Goal: Information Seeking & Learning: Learn about a topic

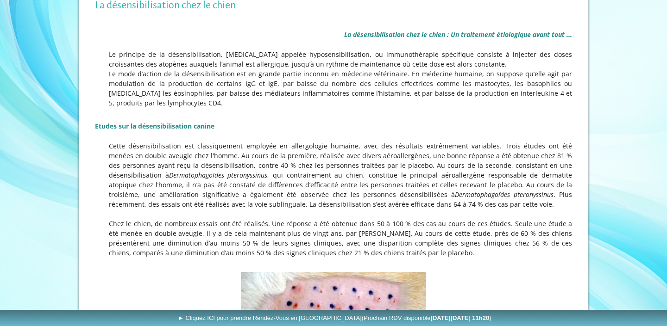
scroll to position [205, 0]
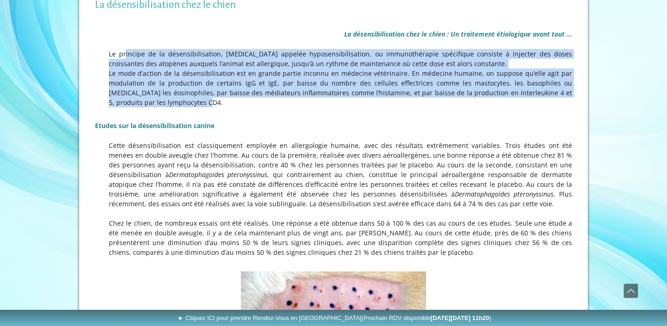
drag, startPoint x: 109, startPoint y: 50, endPoint x: 321, endPoint y: 103, distance: 218.2
click at [321, 103] on div "La désensibilisation chez le chien : Un traitement étiologique avant tout ... L…" at bounding box center [333, 141] width 481 height 256
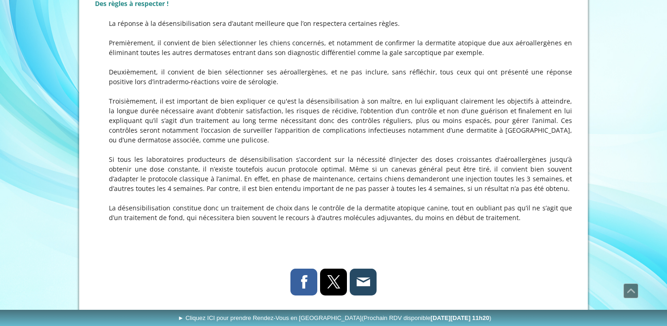
scroll to position [1025, 0]
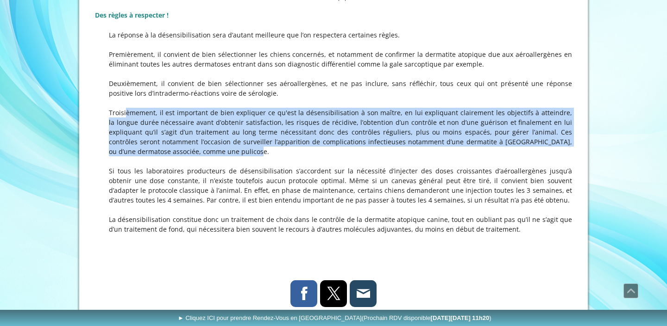
drag, startPoint x: 224, startPoint y: 107, endPoint x: 355, endPoint y: 154, distance: 139.1
click at [355, 154] on p "Troisièmement, il est important de bien expliquer ce qu'est la désensibilisatio…" at bounding box center [333, 132] width 477 height 49
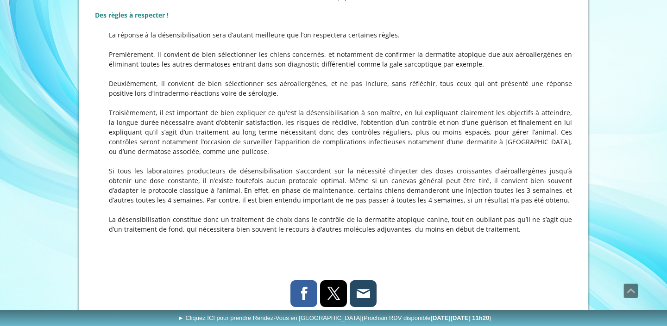
click at [352, 178] on p "Si tous les laboratoires producteurs de désensibilisation s’accordent sur la né…" at bounding box center [333, 180] width 477 height 49
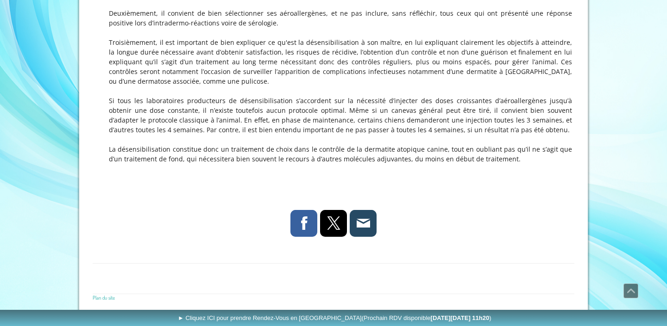
scroll to position [1094, 0]
drag, startPoint x: 491, startPoint y: 129, endPoint x: 313, endPoint y: 118, distance: 178.6
click at [313, 118] on p "Si tous les laboratoires producteurs de désensibilisation s’accordent sur la né…" at bounding box center [333, 111] width 477 height 49
click at [256, 175] on h2 at bounding box center [333, 171] width 477 height 14
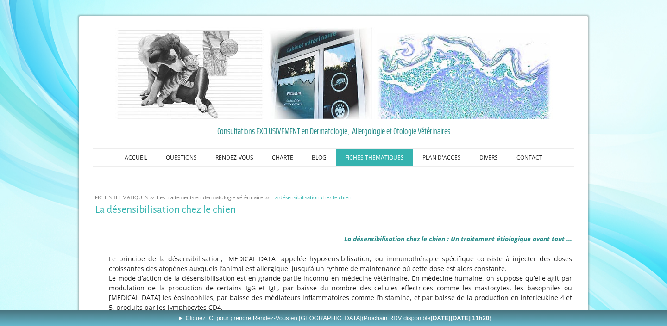
scroll to position [0, 0]
click at [140, 160] on link "ACCUEIL" at bounding box center [135, 158] width 41 height 18
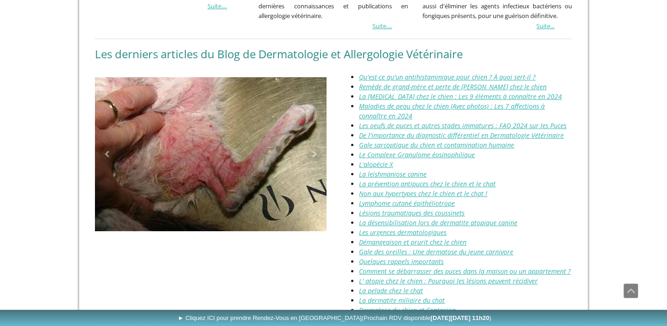
scroll to position [979, 0]
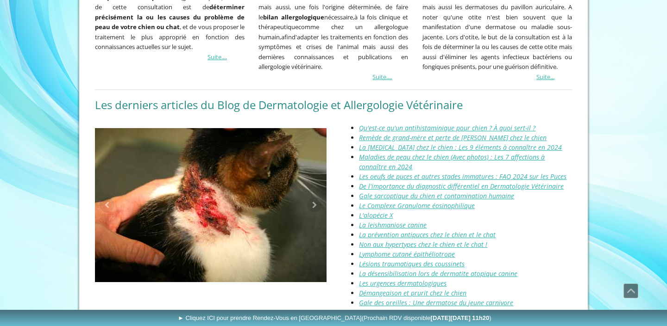
click at [410, 124] on span "Qu'est-ce qu'un antihistaminique pour chien ? À quoi sert-il ?" at bounding box center [447, 128] width 176 height 9
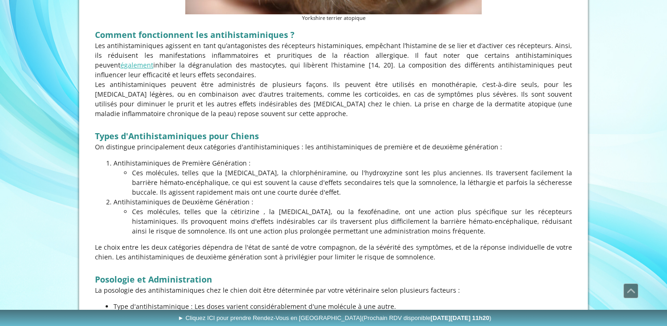
scroll to position [569, 0]
drag, startPoint x: 114, startPoint y: 158, endPoint x: 294, endPoint y: 192, distance: 183.3
click at [294, 192] on li "Antihistaminiques de Première Génération : Ces molécules, telles que la diphenh…" at bounding box center [342, 177] width 458 height 39
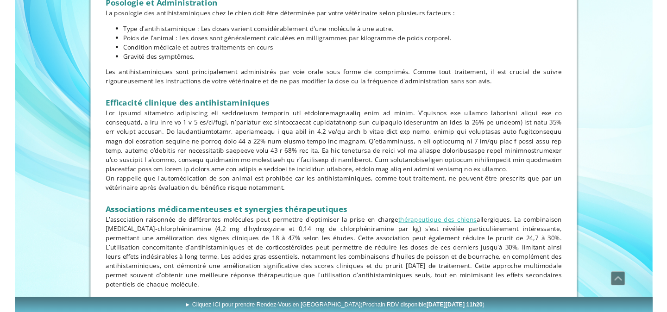
scroll to position [855, 0]
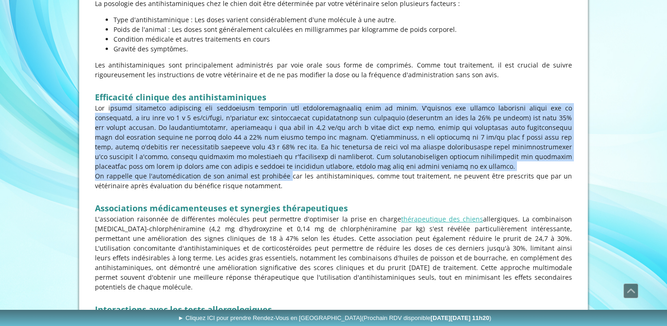
drag, startPoint x: 95, startPoint y: 106, endPoint x: 276, endPoint y: 174, distance: 193.5
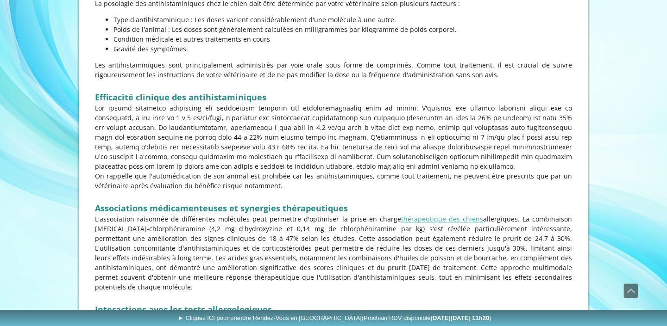
click at [314, 207] on strong "Associations médicamenteuses et synergies thérapeutiques" at bounding box center [221, 208] width 253 height 11
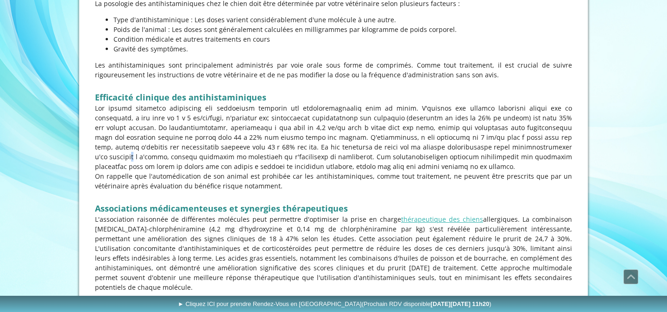
click at [467, 146] on p at bounding box center [333, 137] width 477 height 68
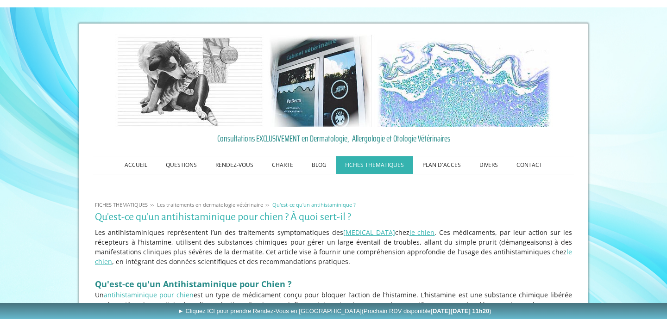
scroll to position [0, 0]
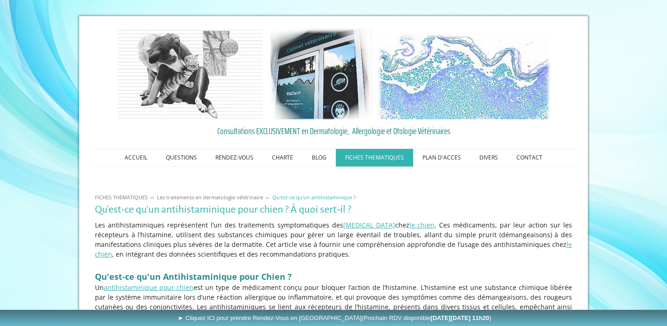
click at [405, 183] on div "FICHES THEMATIQUES Les traitements en dermatologie vétérinaire Qu'est-ce qu'un …" at bounding box center [333, 192] width 481 height 19
click at [142, 157] on link "ACCUEIL" at bounding box center [135, 158] width 41 height 18
